Goal: Answer question/provide support: Answer question/provide support

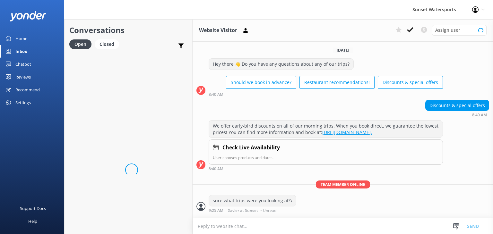
scroll to position [17, 0]
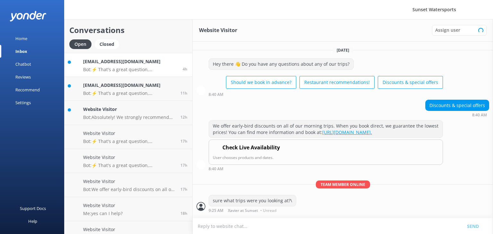
scroll to position [17, 0]
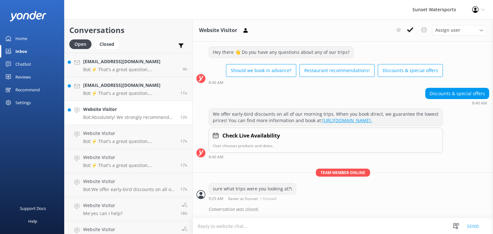
click at [123, 115] on p "Bot: Absolutely! We strongly recommend booking in advance since our tours tend …" at bounding box center [129, 118] width 92 height 6
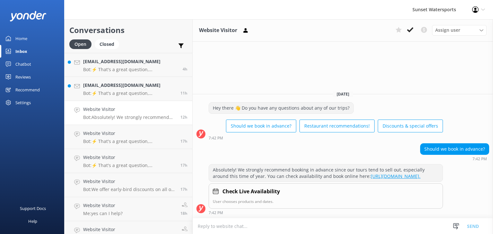
click at [248, 226] on textarea at bounding box center [342, 226] width 300 height 16
click at [227, 223] on textarea "yes indeed nay questions" at bounding box center [342, 226] width 300 height 16
type textarea "yes indeed any questions"
click at [469, 224] on button "Send" at bounding box center [473, 226] width 24 height 16
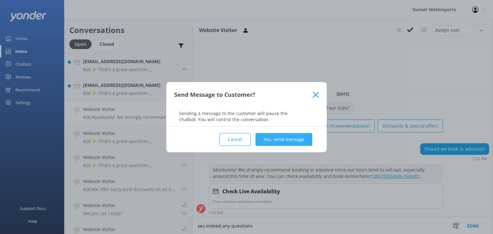
click at [279, 134] on button "Yes, send message" at bounding box center [283, 139] width 57 height 13
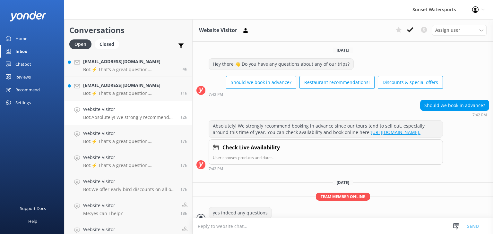
scroll to position [15, 0]
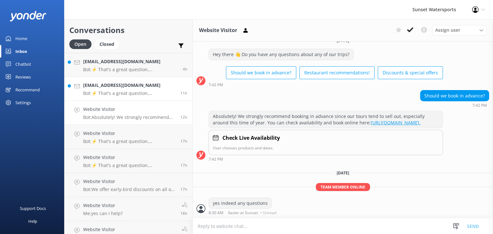
click at [120, 93] on p "Bot: ⚡ That's a great question, unfortunately I do not know the answer. I'm goi…" at bounding box center [129, 93] width 92 height 6
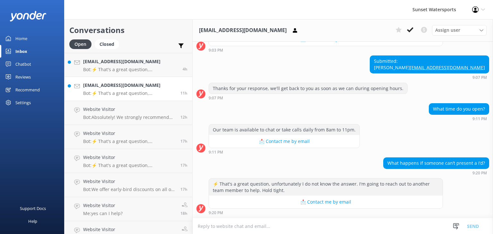
scroll to position [109, 0]
click at [126, 89] on div "andywmskw@yahoo.com Bot: ⚡ That's a great question, unfortunately I do not know…" at bounding box center [130, 89] width 95 height 14
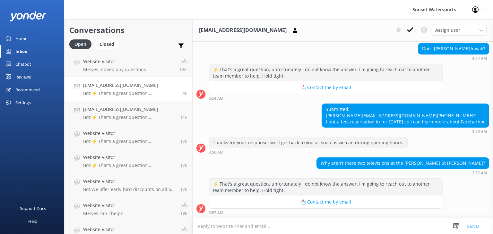
click at [225, 226] on textarea at bounding box center [342, 226] width 300 height 16
click at [241, 229] on textarea at bounding box center [342, 226] width 300 height 16
click at [24, 52] on div "Inbox" at bounding box center [21, 51] width 12 height 13
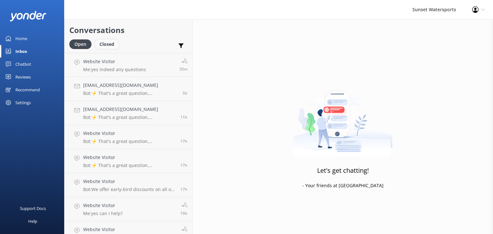
click at [110, 45] on div "Closed" at bounding box center [107, 44] width 24 height 10
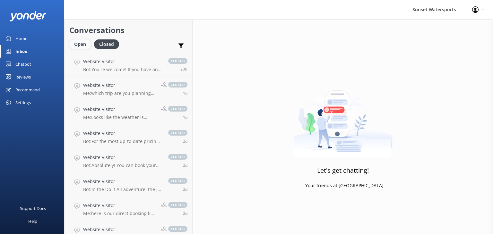
click at [77, 47] on div "Open" at bounding box center [79, 44] width 21 height 10
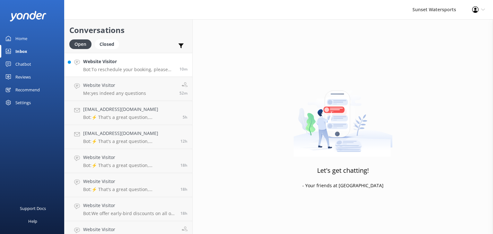
click at [155, 67] on p "Bot: To reschedule your booking, please give our office a call at [PHONE_NUMBER…" at bounding box center [128, 70] width 91 height 6
